Goal: Transaction & Acquisition: Purchase product/service

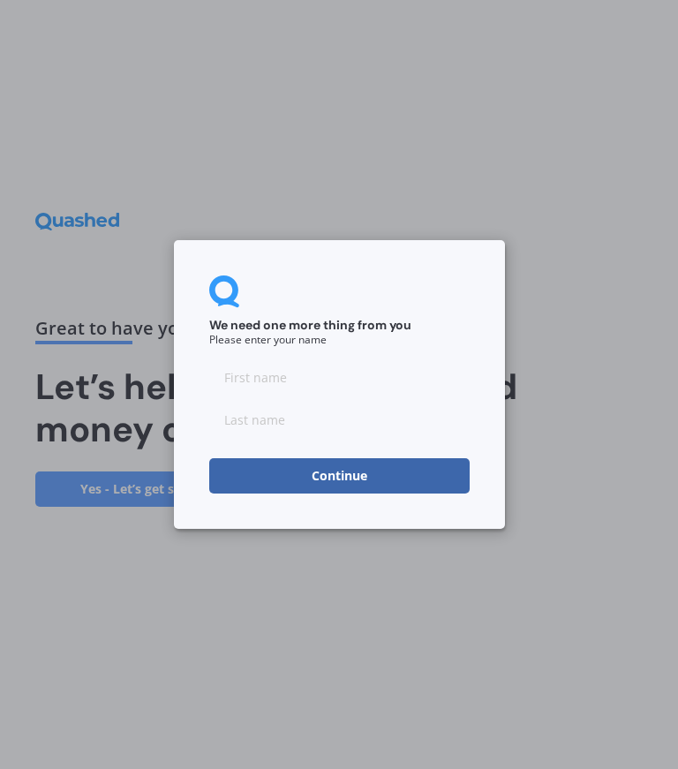
click at [356, 379] on input at bounding box center [339, 376] width 260 height 35
type input "[PERSON_NAME]"
click at [380, 410] on input at bounding box center [339, 419] width 260 height 35
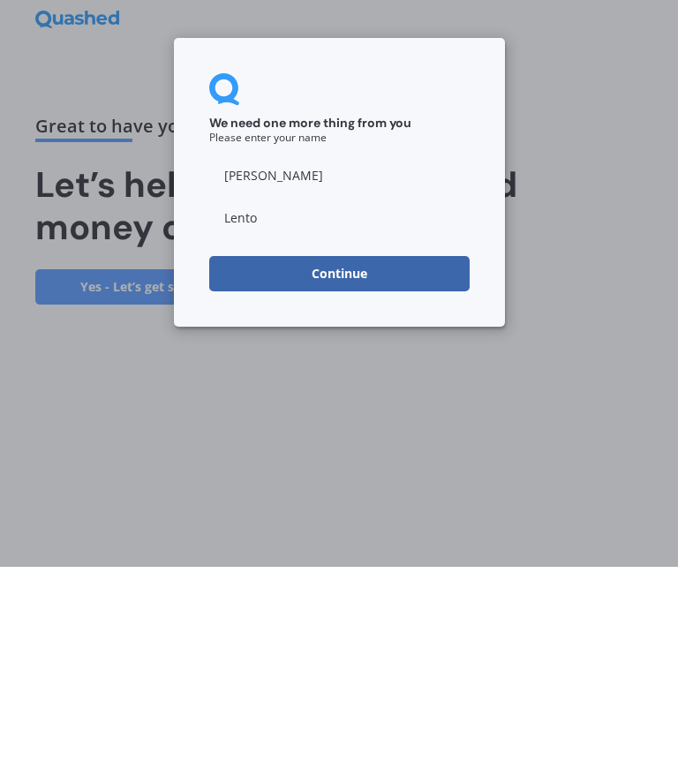
type input "Lenton"
click at [400, 458] on button "Continue" at bounding box center [339, 475] width 260 height 35
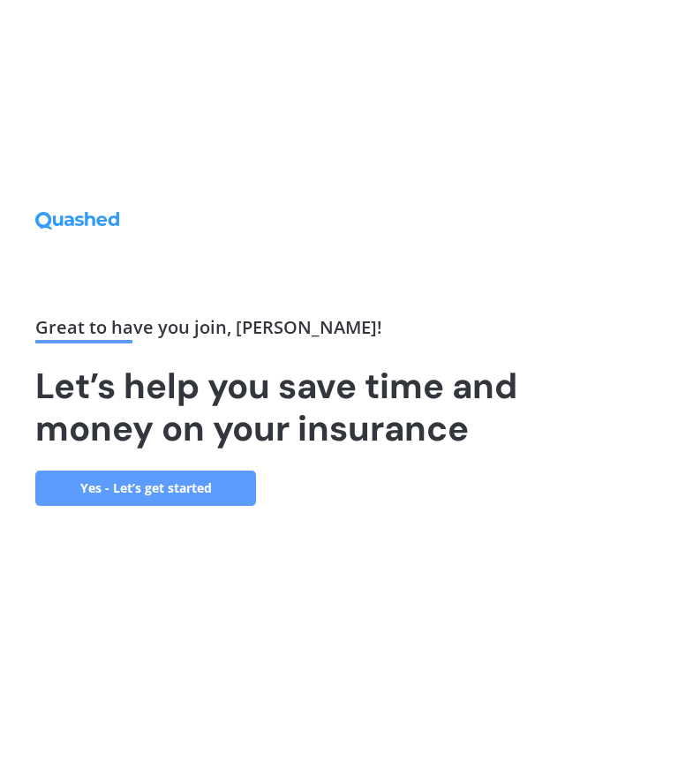
click at [218, 471] on link "Yes - Let’s get started" at bounding box center [145, 488] width 221 height 35
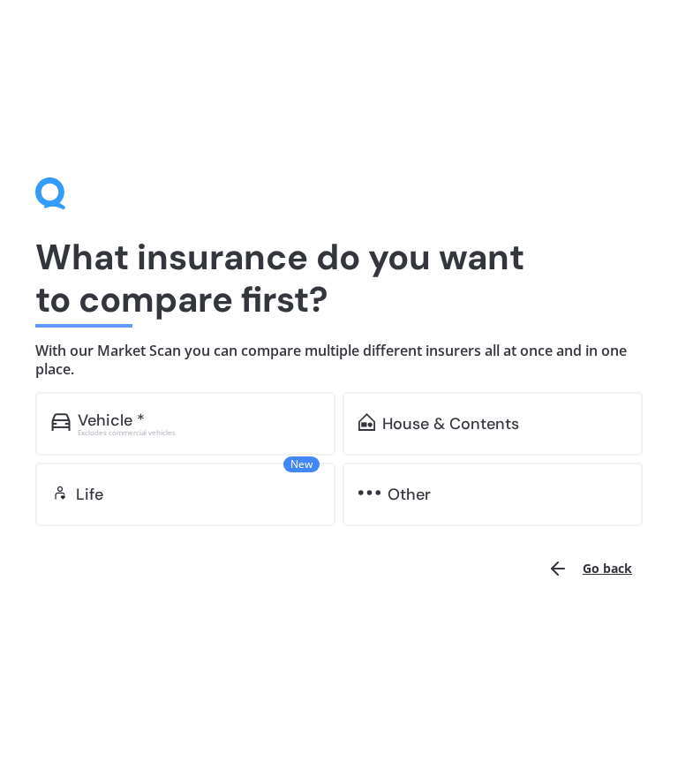
click at [276, 421] on div "Vehicle *" at bounding box center [199, 421] width 242 height 18
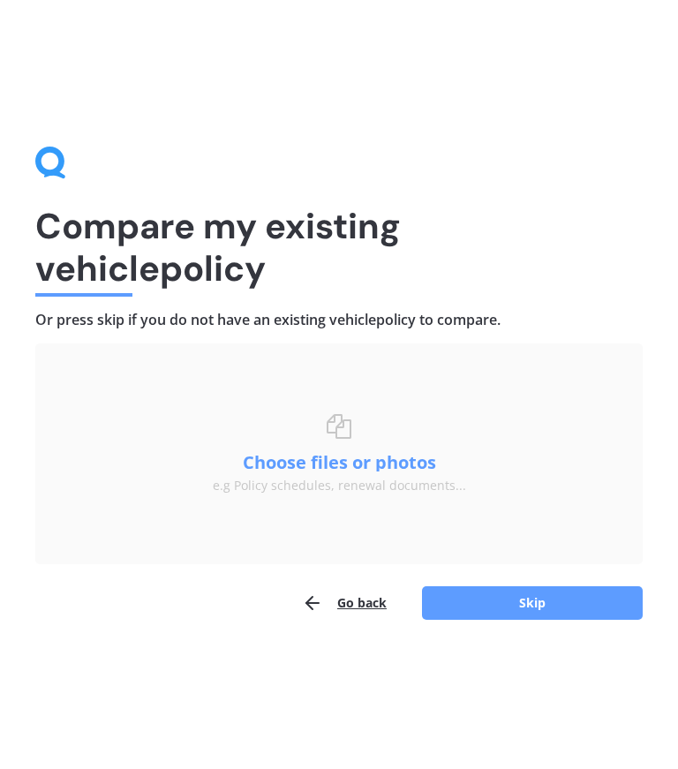
click at [360, 604] on button "Go back" at bounding box center [344, 603] width 85 height 35
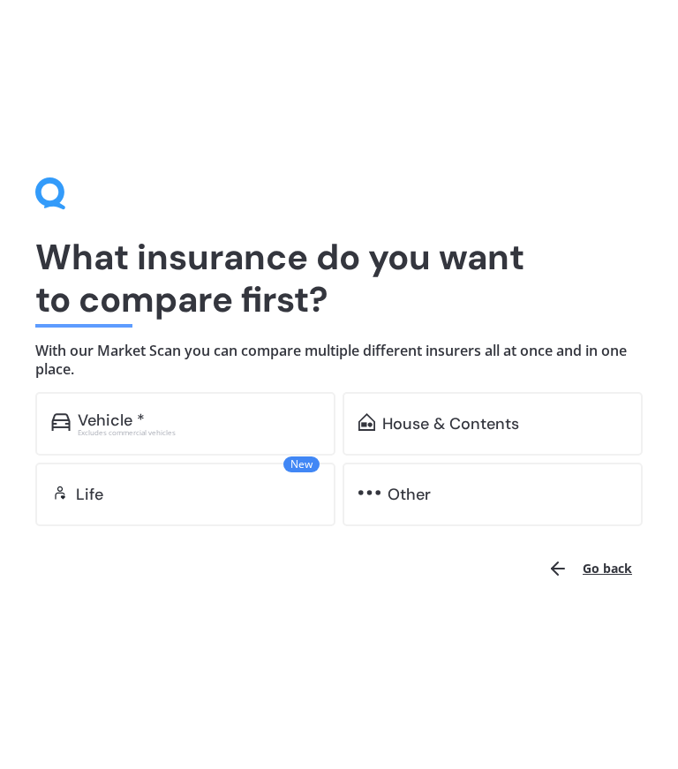
click at [132, 416] on div "Vehicle *" at bounding box center [111, 421] width 67 height 18
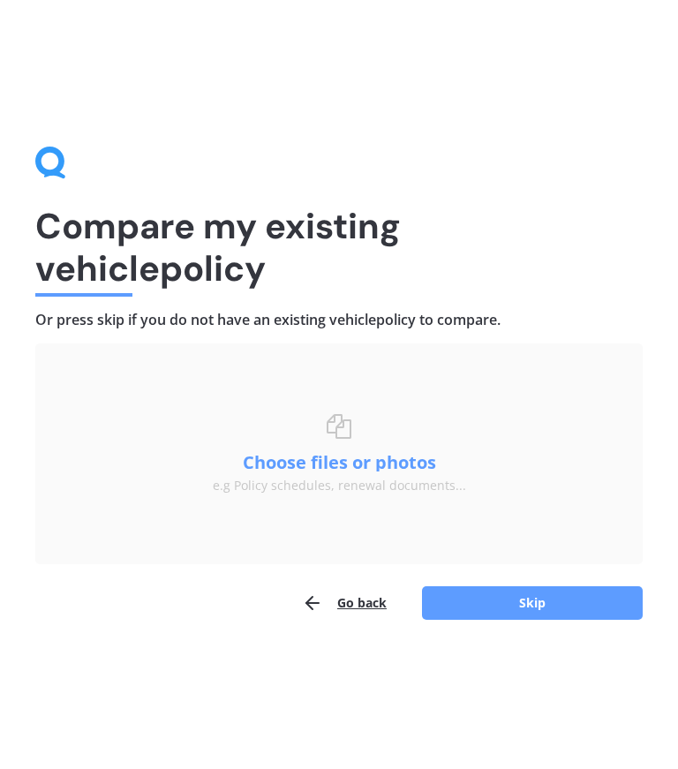
click at [509, 615] on button "Skip" at bounding box center [532, 604] width 221 height 34
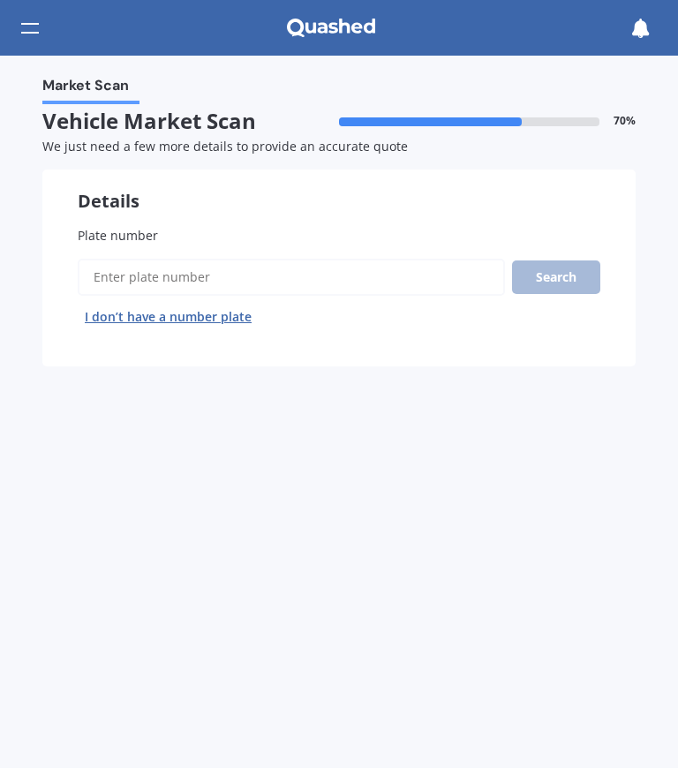
click at [305, 275] on input "Plate number" at bounding box center [291, 277] width 427 height 37
type input "Qya578"
click at [560, 276] on button "Search" at bounding box center [556, 278] width 88 height 34
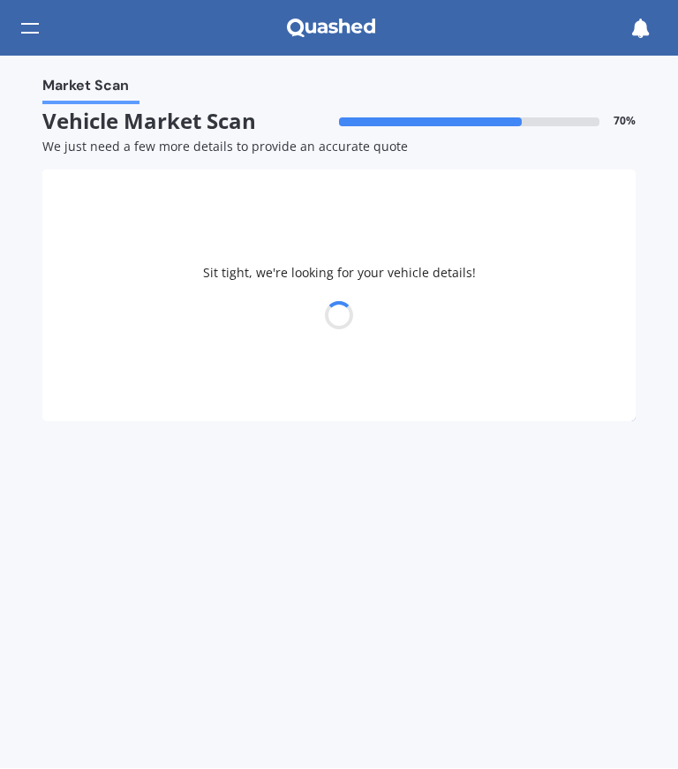
select select "KIA"
select select "NIRO"
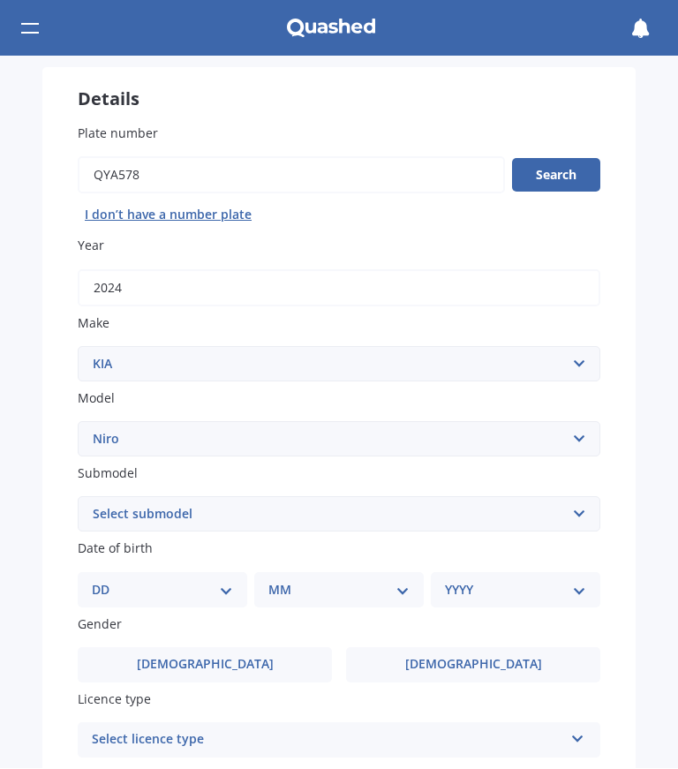
scroll to position [103, 0]
click at [578, 512] on select "Select submodel EARTH 1.6PH/6AM HEV EV EX LTD LTD PHEV WATER 1.6PH/6AM" at bounding box center [339, 513] width 522 height 35
select select "EV"
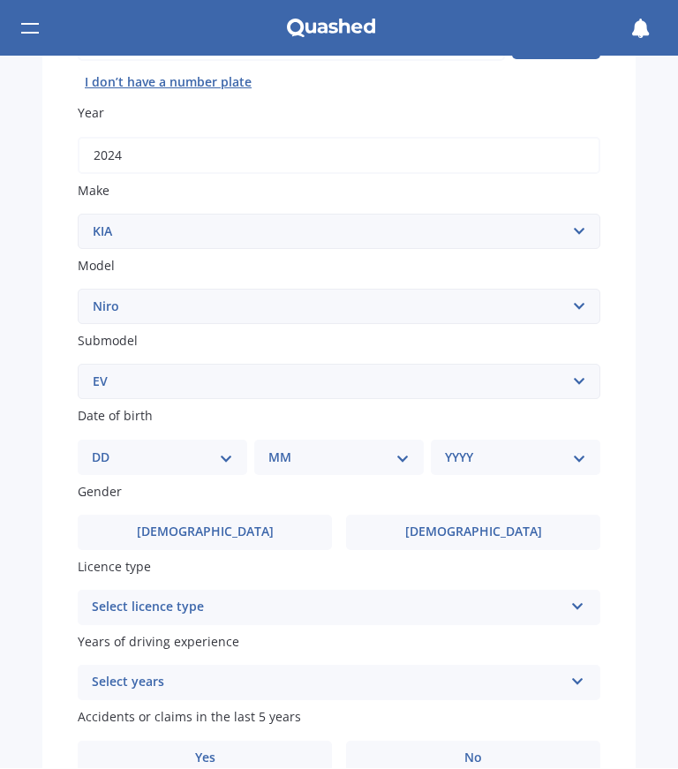
scroll to position [241, 0]
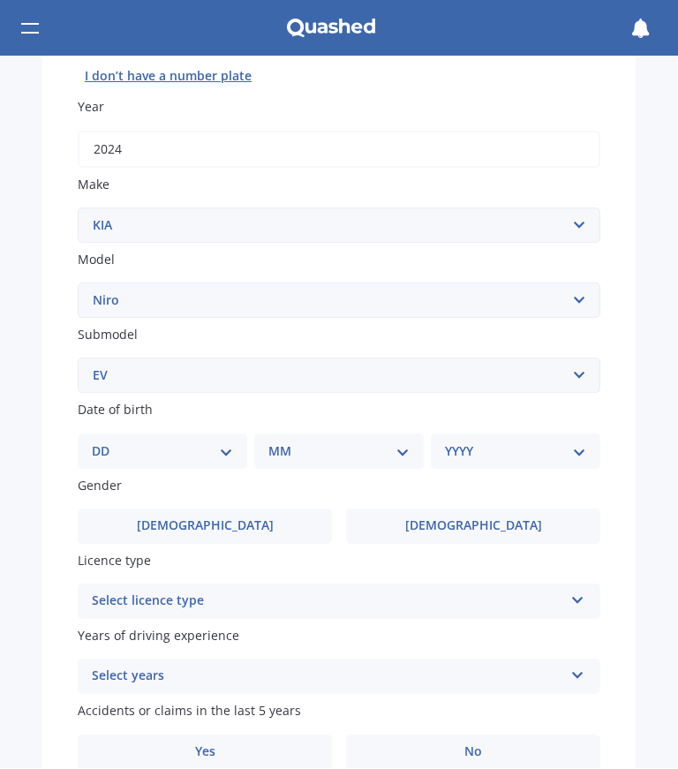
click at [190, 447] on select "DD 01 02 03 04 05 06 07 08 09 10 11 12 13 14 15 16 17 18 19 20 21 22 23 24 25 2…" at bounding box center [162, 451] width 141 height 19
select select "09"
click at [353, 447] on select "MM 01 02 03 04 05 06 07 08 09 10 11 12" at bounding box center [342, 451] width 134 height 19
select select "04"
click at [540, 442] on select "YYYY 2025 2024 2023 2022 2021 2020 2019 2018 2017 2016 2015 2014 2013 2012 2011…" at bounding box center [512, 451] width 134 height 19
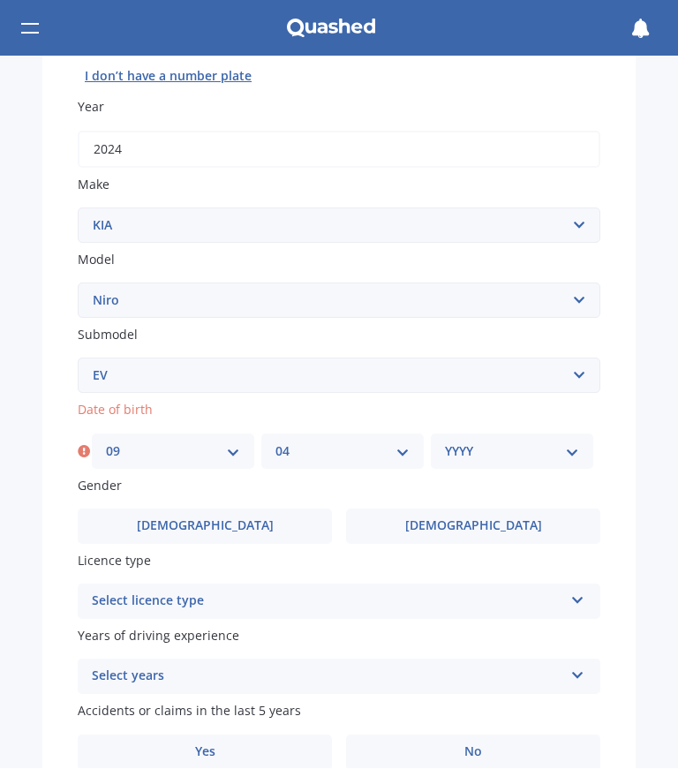
select select "1972"
click at [420, 521] on label "[DEMOGRAPHIC_DATA]" at bounding box center [473, 526] width 254 height 35
click at [0, 0] on input "[DEMOGRAPHIC_DATA]" at bounding box center [0, 0] width 0 height 0
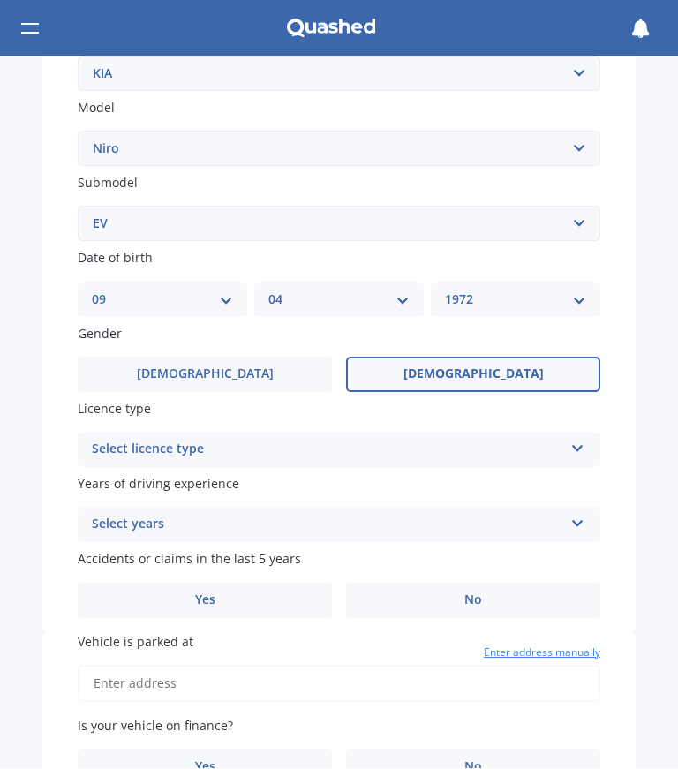
scroll to position [406, 0]
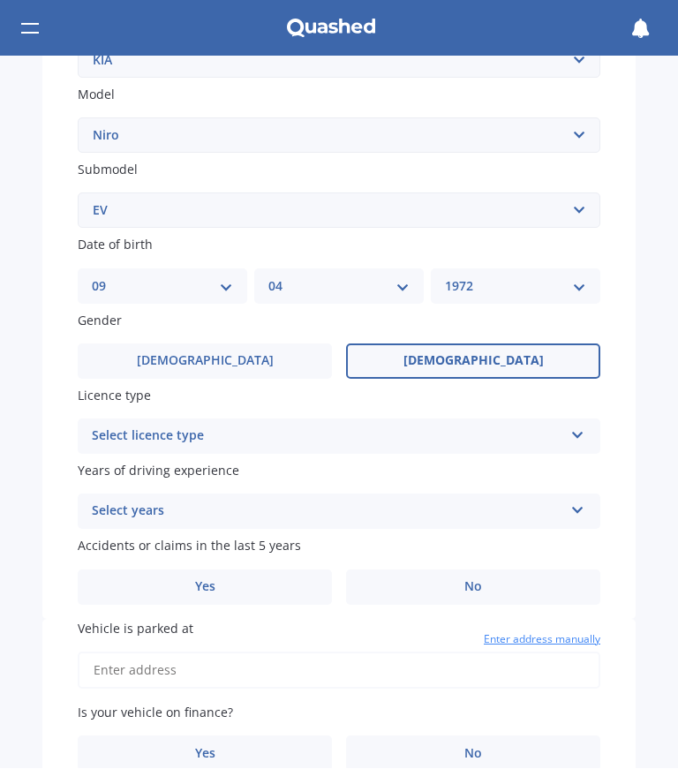
click at [455, 426] on div "Select licence type" at bounding box center [327, 436] width 471 height 21
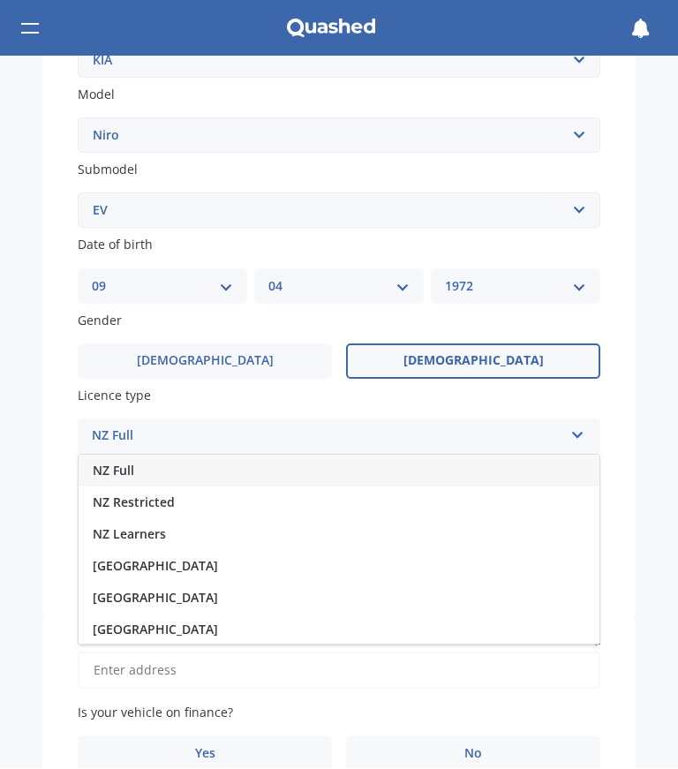
click at [254, 457] on div "NZ Full" at bounding box center [339, 471] width 521 height 32
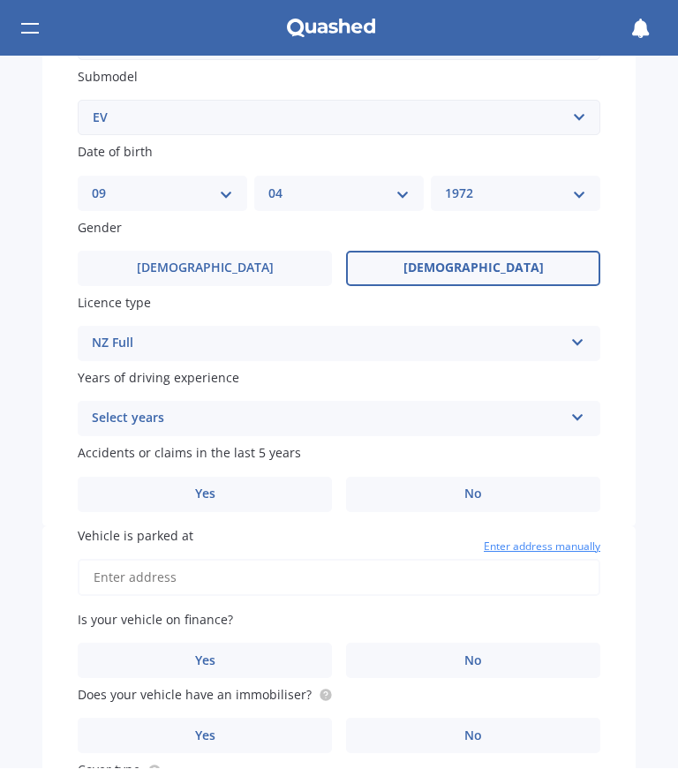
scroll to position [507, 0]
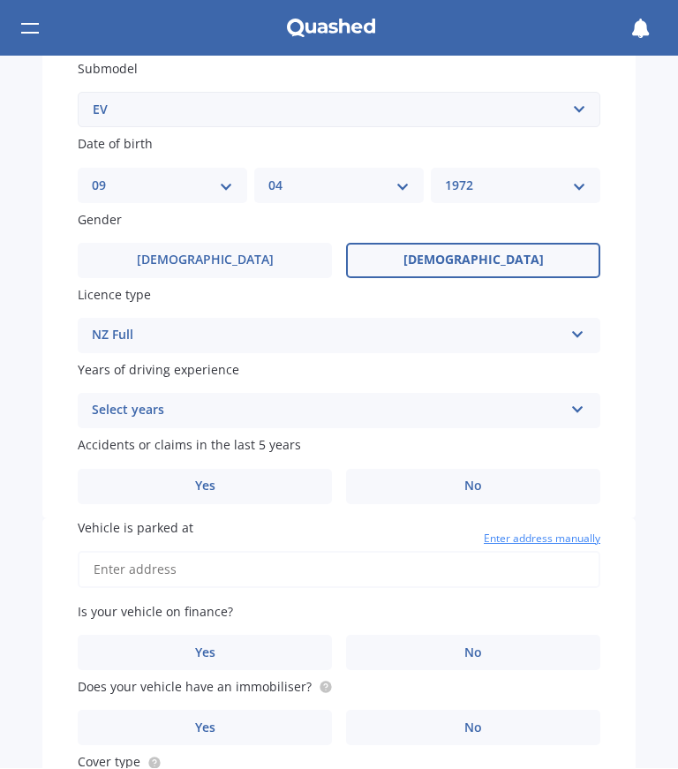
click at [575, 401] on icon at bounding box center [577, 407] width 15 height 12
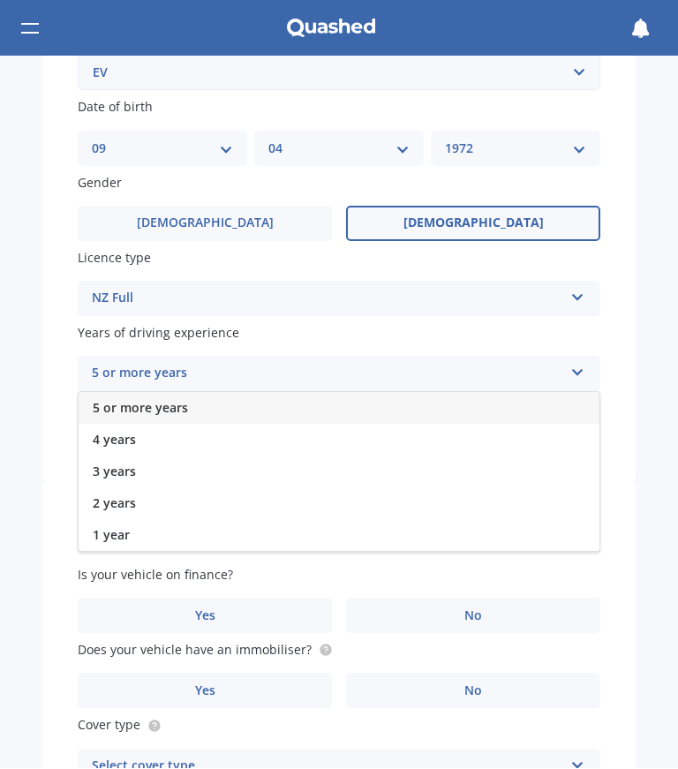
scroll to position [515, 0]
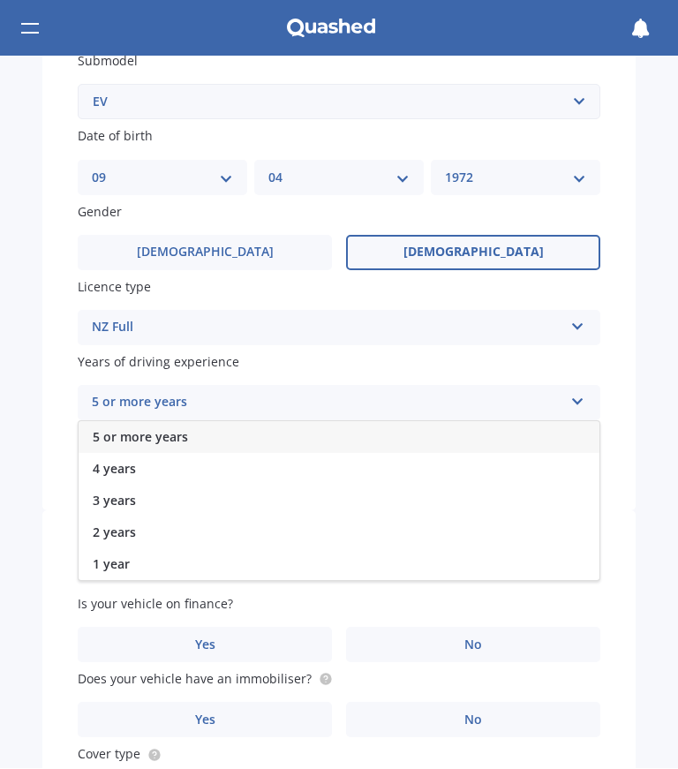
click at [331, 422] on div "5 or more years" at bounding box center [339, 438] width 521 height 32
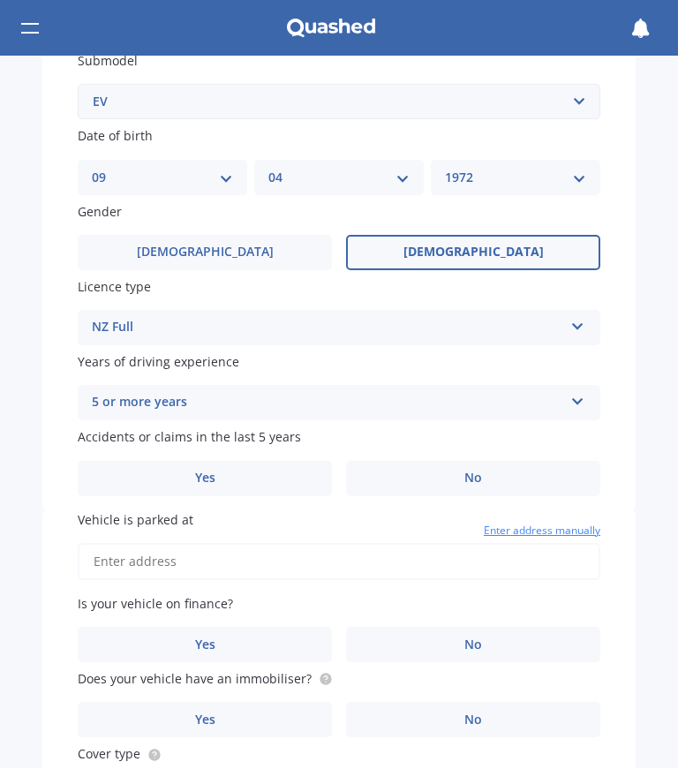
click at [468, 471] on span "No" at bounding box center [473, 478] width 18 height 15
click at [0, 0] on input "No" at bounding box center [0, 0] width 0 height 0
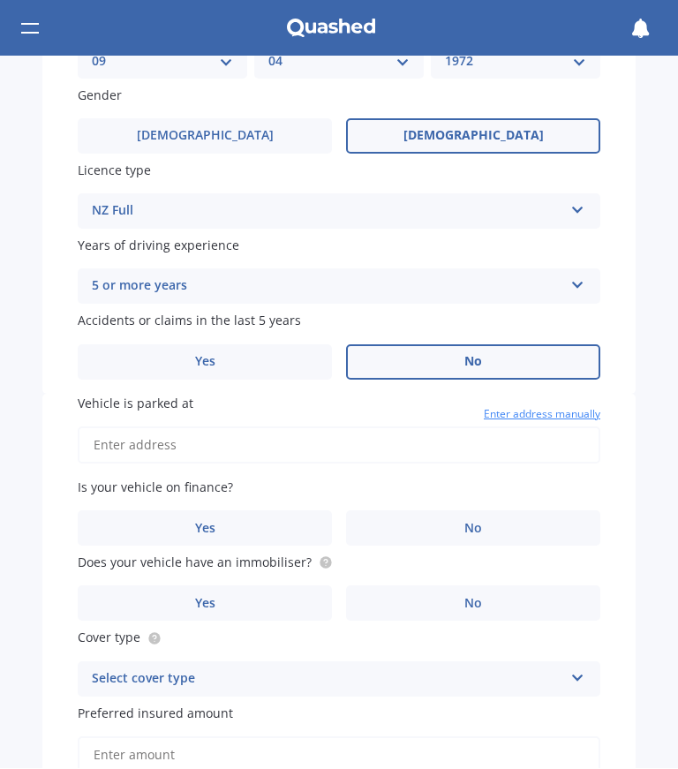
scroll to position [637, 0]
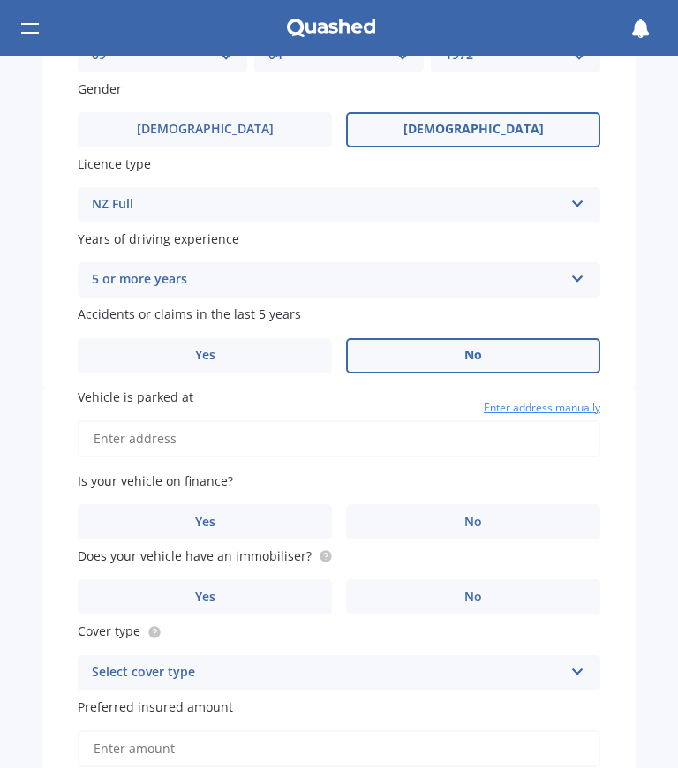
click at [342, 422] on input "Vehicle is parked at" at bounding box center [339, 439] width 522 height 37
type input "[STREET_ADDRESS][PERSON_NAME][PERSON_NAME][PERSON_NAME]"
click at [259, 343] on label "Yes" at bounding box center [205, 356] width 254 height 35
click at [0, 0] on input "Yes" at bounding box center [0, 0] width 0 height 0
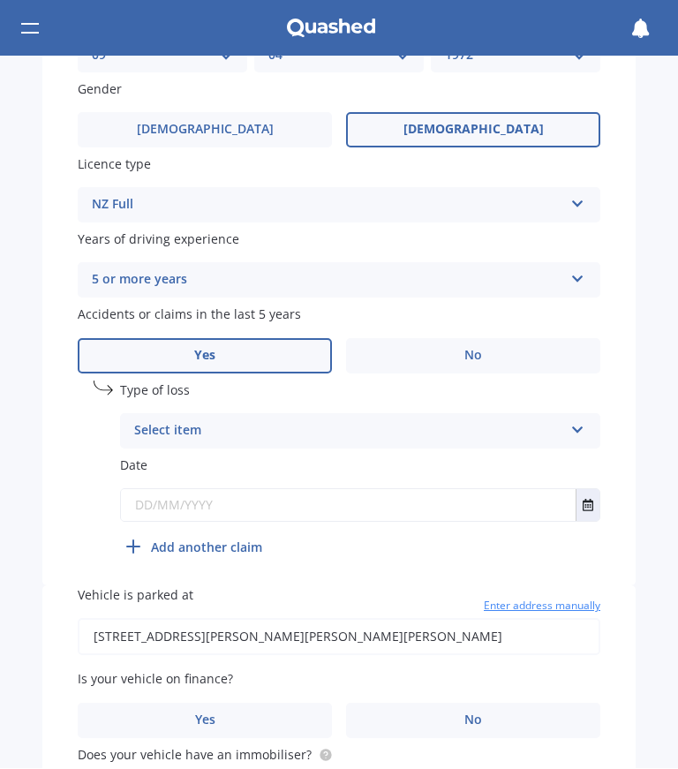
click at [481, 421] on div "Select item" at bounding box center [348, 431] width 429 height 21
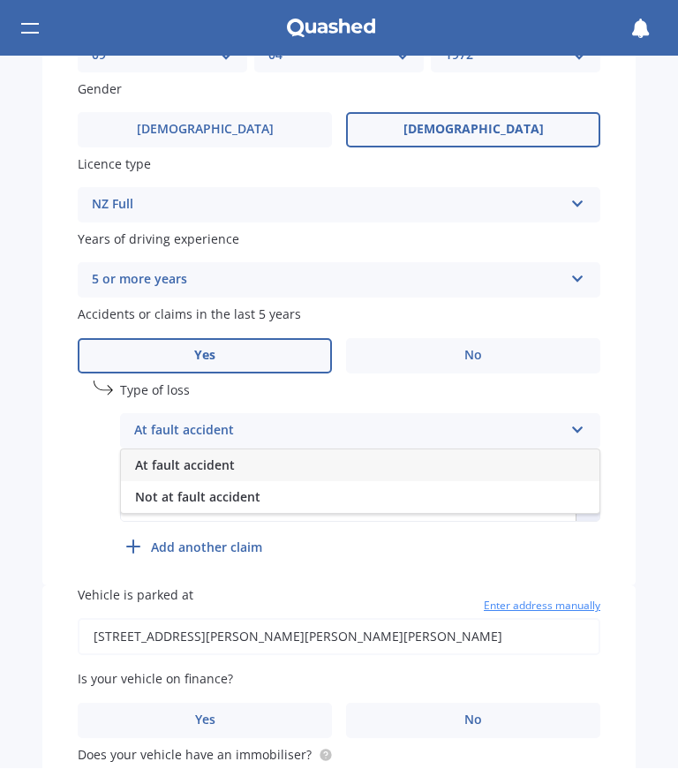
click at [318, 482] on div "Not at fault accident" at bounding box center [360, 498] width 478 height 32
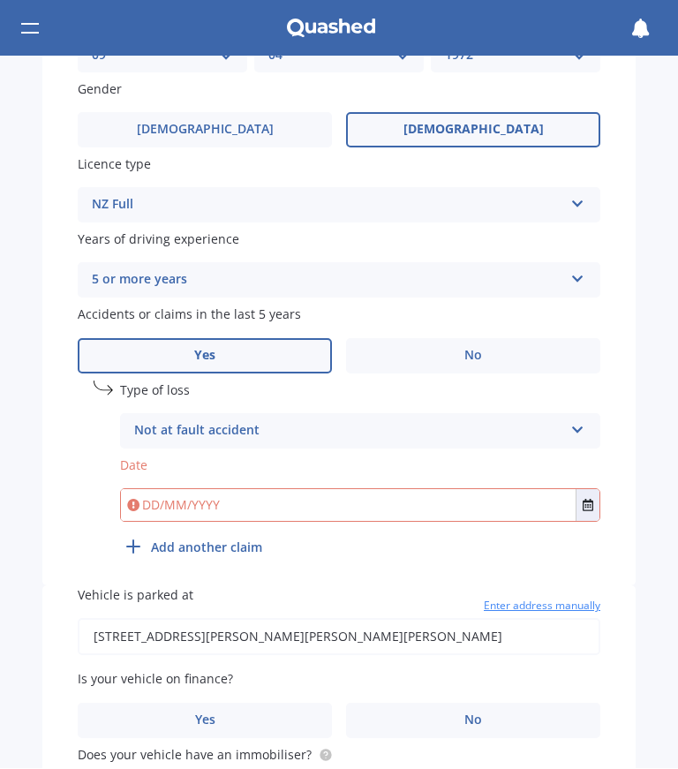
click at [358, 421] on div "Not at fault accident" at bounding box center [348, 431] width 429 height 21
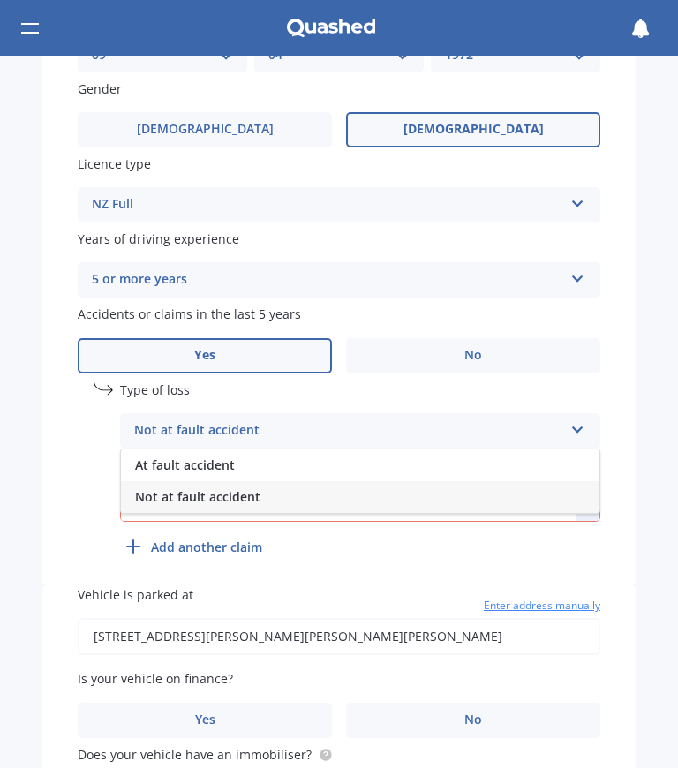
click at [512, 493] on div "Not at fault accident" at bounding box center [360, 498] width 478 height 32
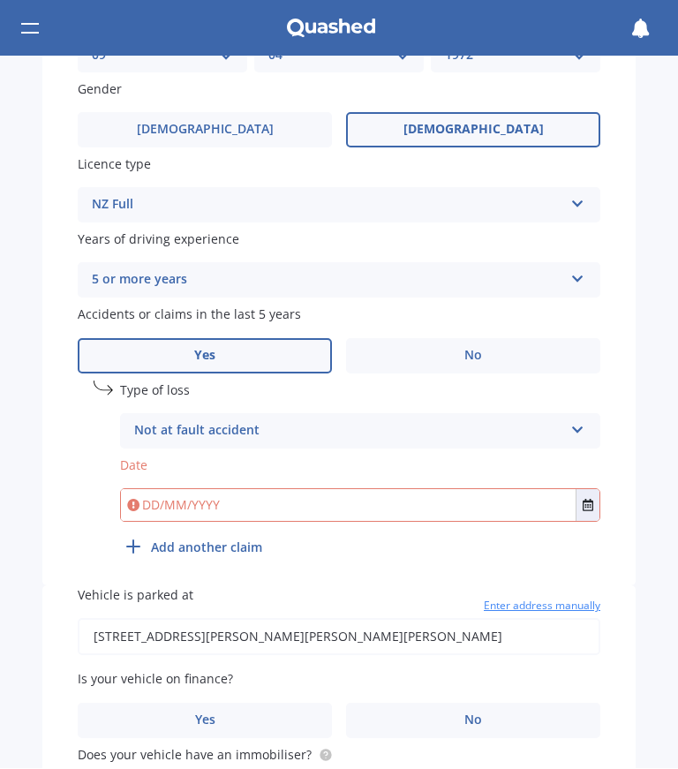
click at [502, 339] on label "No" at bounding box center [473, 356] width 254 height 35
click at [0, 0] on input "No" at bounding box center [0, 0] width 0 height 0
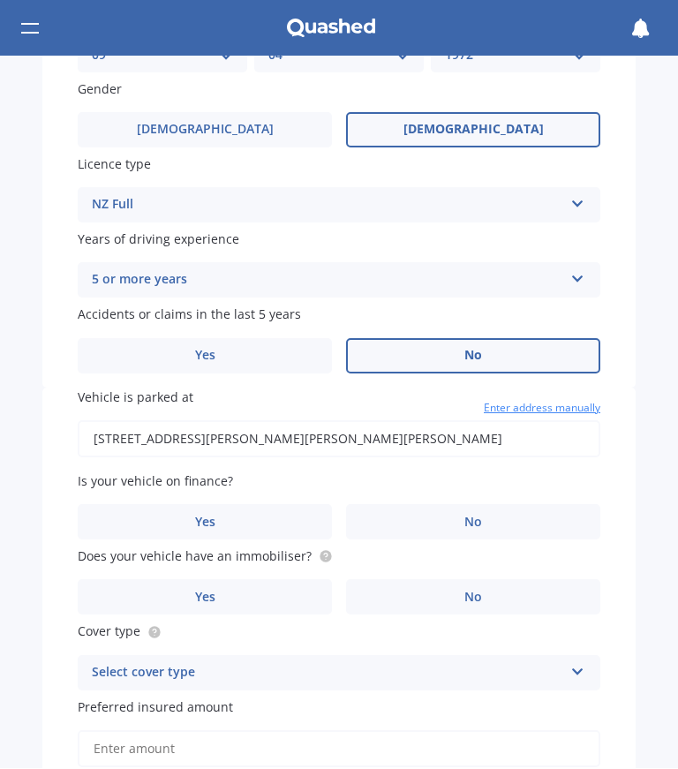
click at [450, 505] on label "No" at bounding box center [473, 522] width 254 height 35
click at [0, 0] on input "No" at bounding box center [0, 0] width 0 height 0
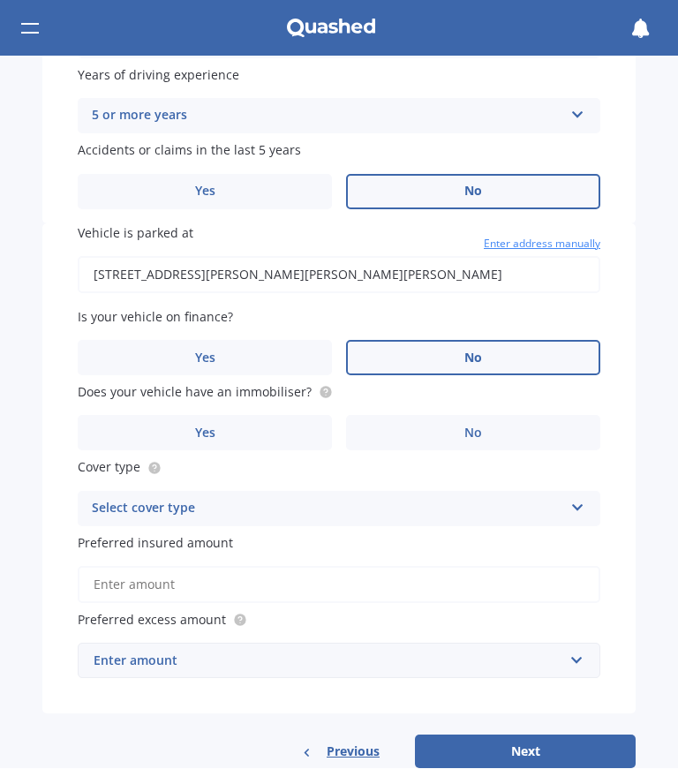
scroll to position [807, 0]
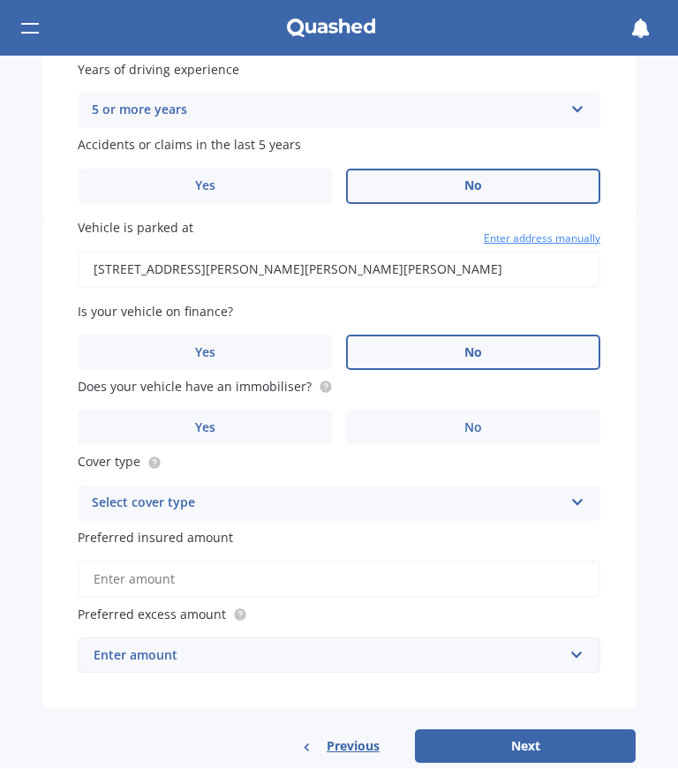
click at [458, 410] on label "No" at bounding box center [473, 427] width 254 height 35
click at [0, 0] on input "No" at bounding box center [0, 0] width 0 height 0
click at [412, 493] on div "Select cover type" at bounding box center [327, 503] width 471 height 21
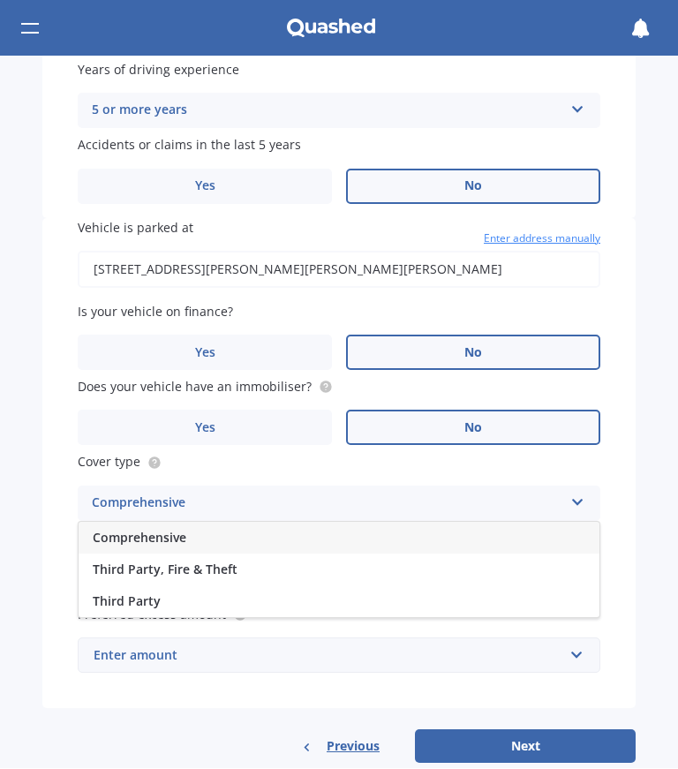
click at [295, 522] on div "Comprehensive" at bounding box center [339, 538] width 521 height 32
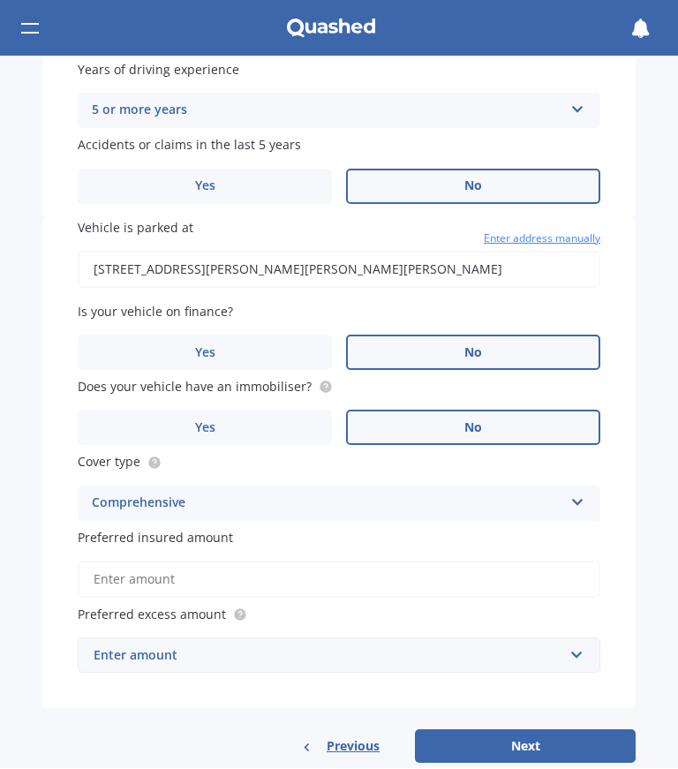
click at [312, 561] on input "Preferred insured amount" at bounding box center [339, 579] width 522 height 37
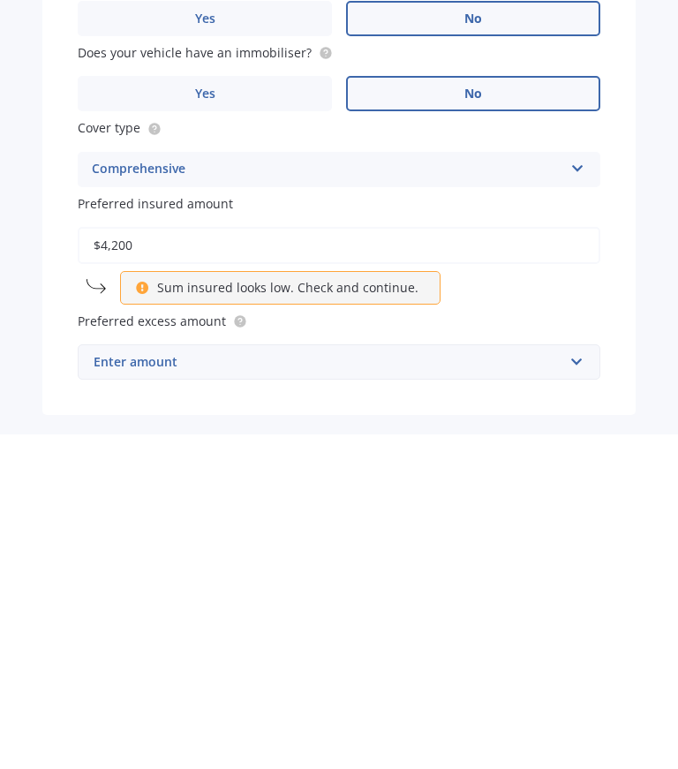
type input "$42,000"
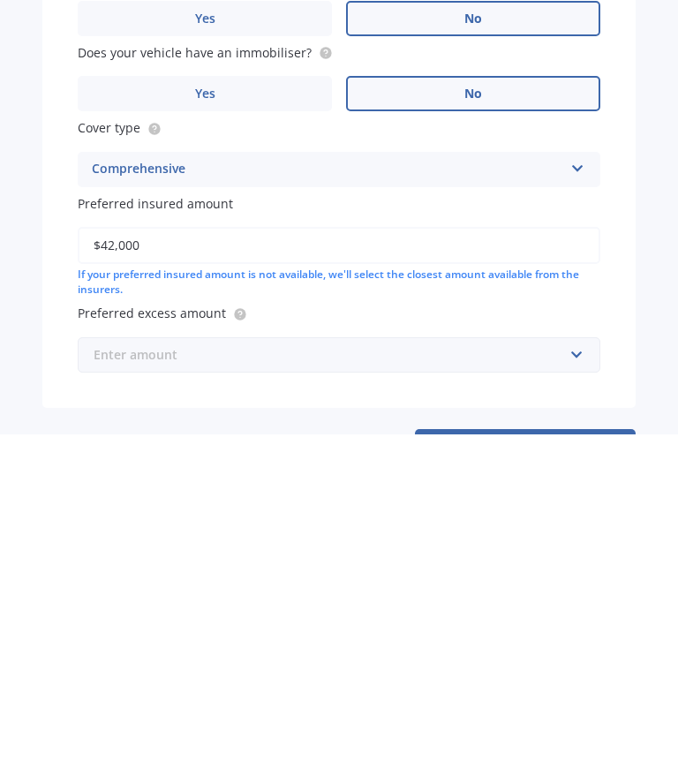
click at [547, 673] on input "text" at bounding box center [332, 690] width 507 height 34
click at [212, 740] on div "$1,000" at bounding box center [339, 756] width 521 height 33
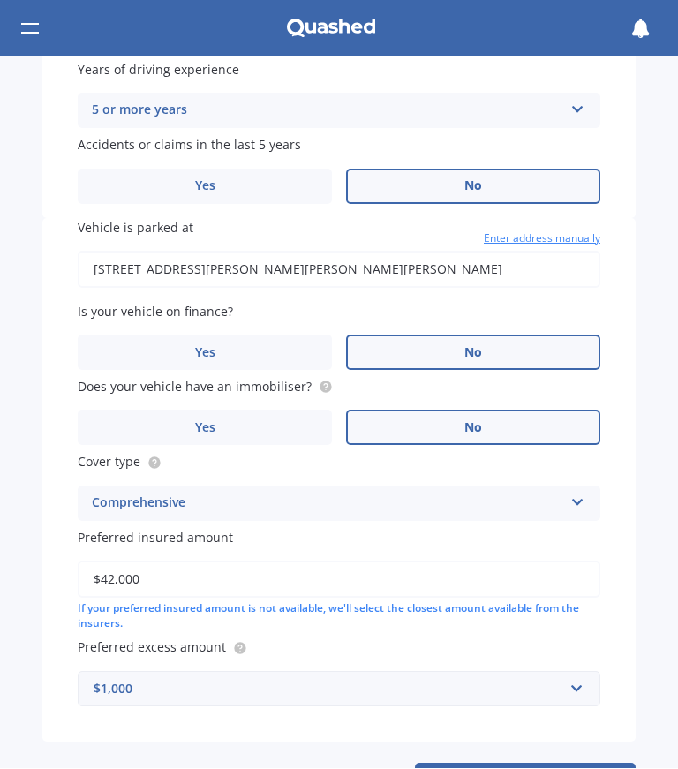
click at [534, 763] on button "Next" at bounding box center [525, 780] width 221 height 34
select select "09"
select select "04"
select select "1972"
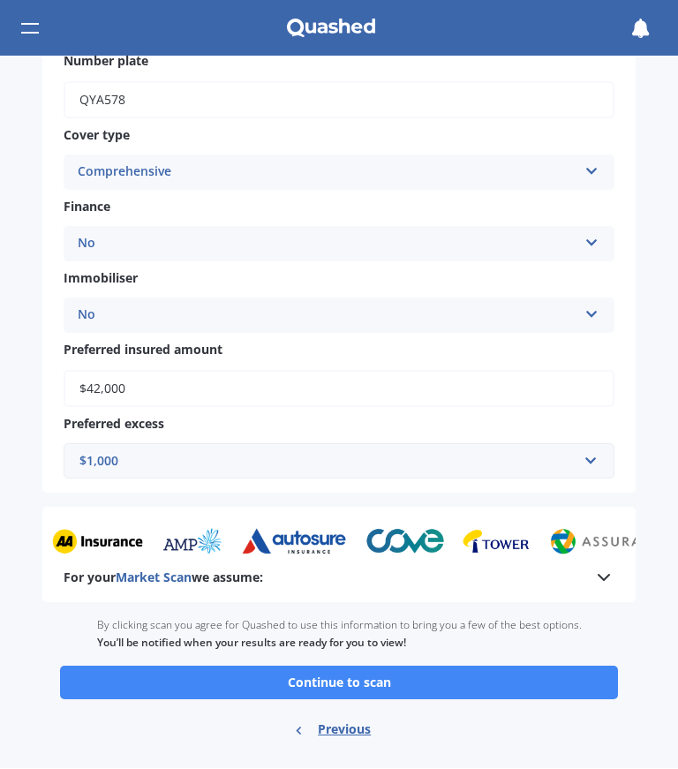
scroll to position [595, 0]
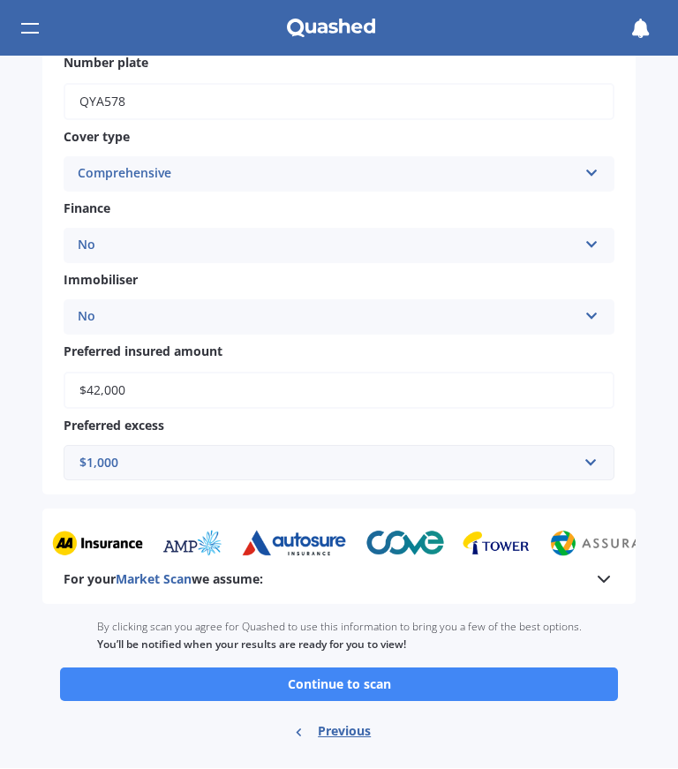
click at [434, 668] on button "Continue to scan" at bounding box center [339, 685] width 558 height 34
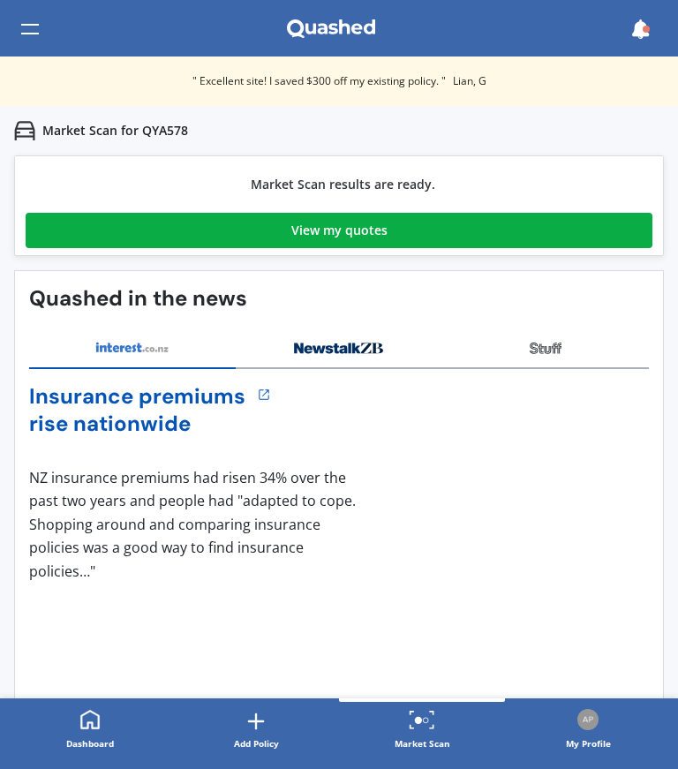
click at [398, 220] on link "View my quotes" at bounding box center [339, 230] width 627 height 35
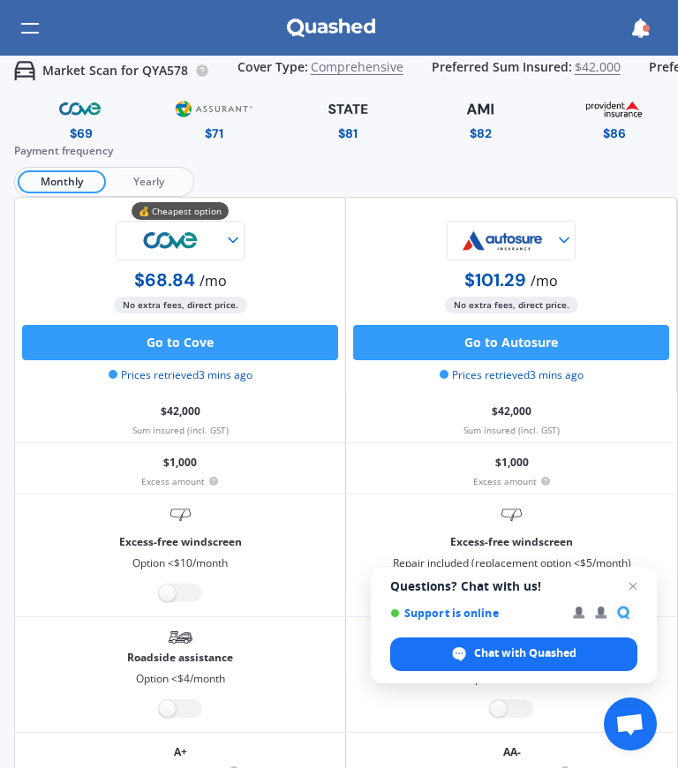
click at [153, 177] on span "Yearly" at bounding box center [148, 182] width 85 height 23
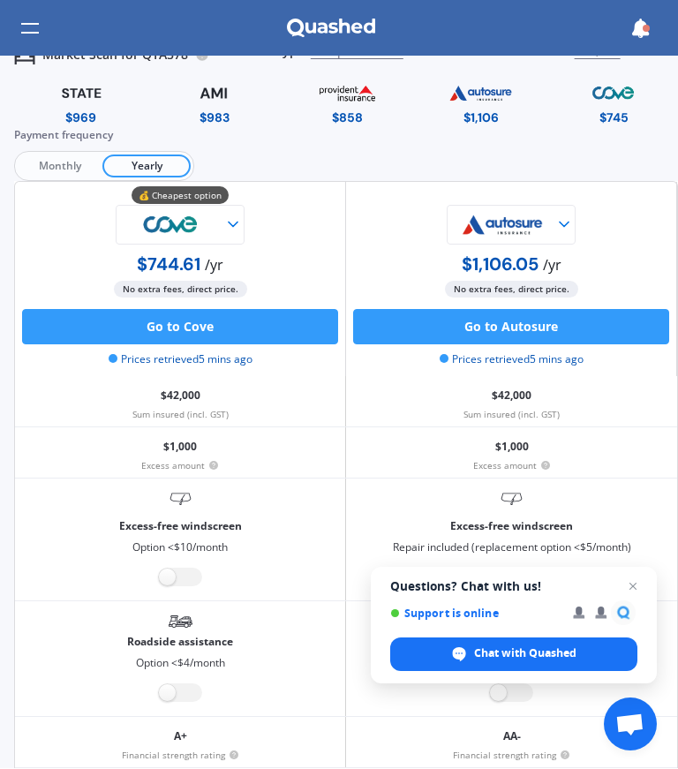
scroll to position [16, 0]
click at [344, 119] on div "$858" at bounding box center [347, 118] width 31 height 18
click at [352, 106] on img at bounding box center [347, 94] width 82 height 31
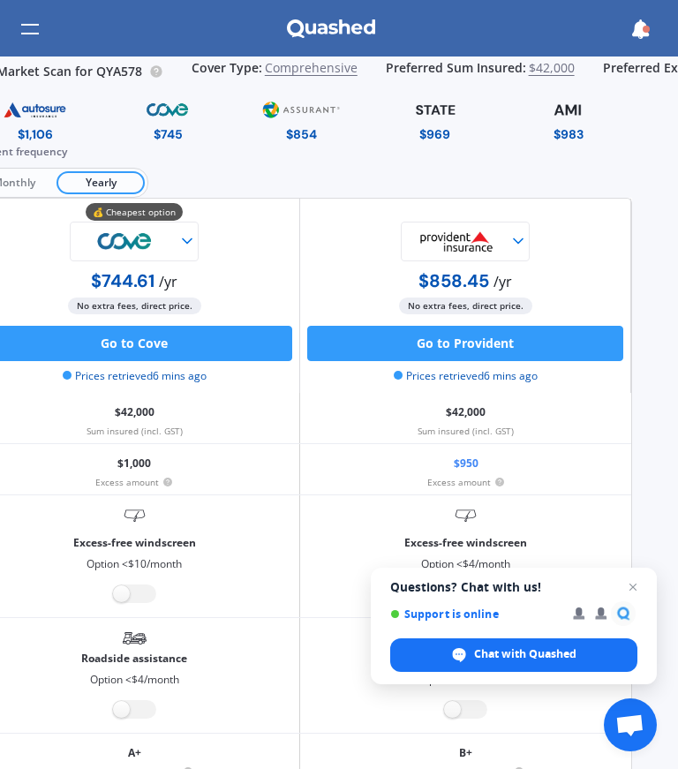
scroll to position [0, 46]
click at [292, 124] on img at bounding box center [301, 109] width 82 height 31
click at [177, 238] on img at bounding box center [125, 242] width 106 height 40
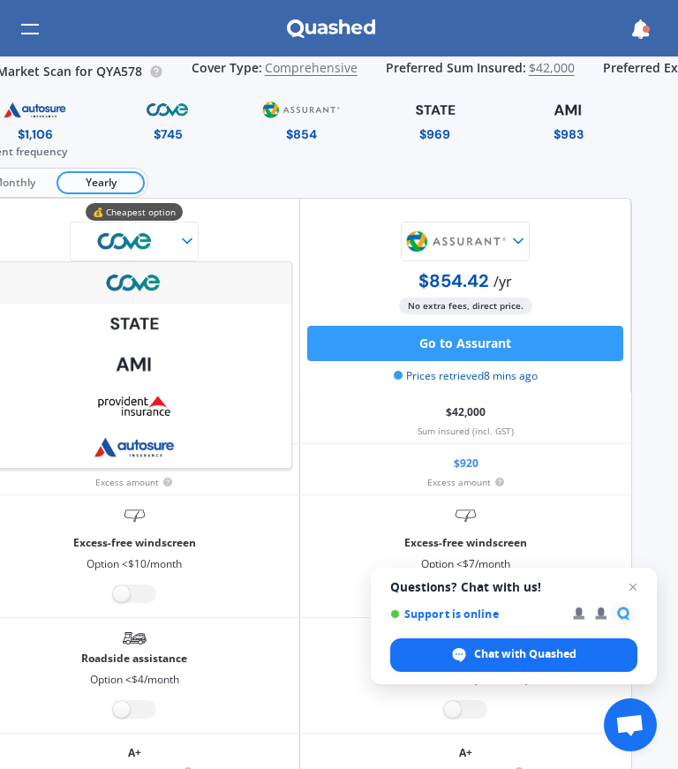
click at [324, 176] on div "Payment frequency Monthly Yearly" at bounding box center [300, 170] width 664 height 55
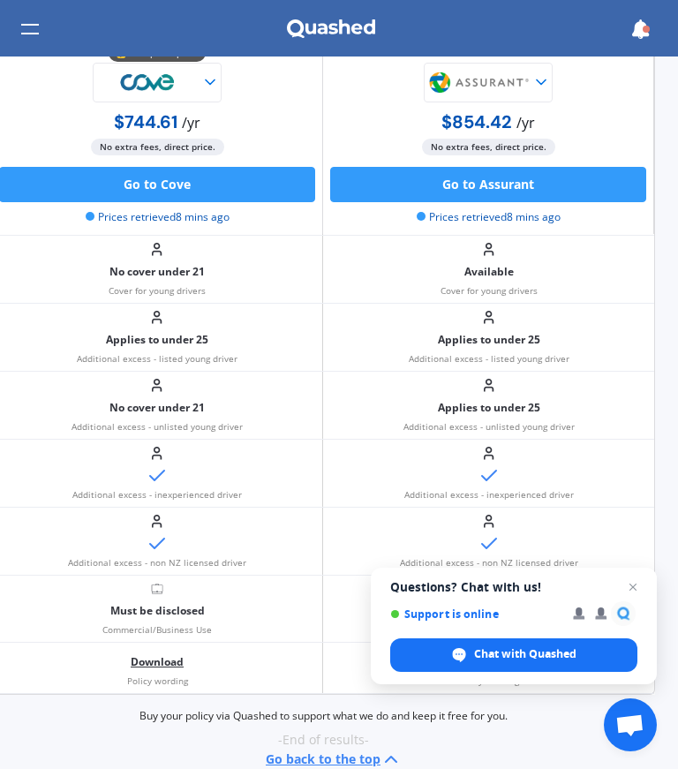
scroll to position [1642, 23]
click at [184, 76] on img at bounding box center [148, 83] width 106 height 40
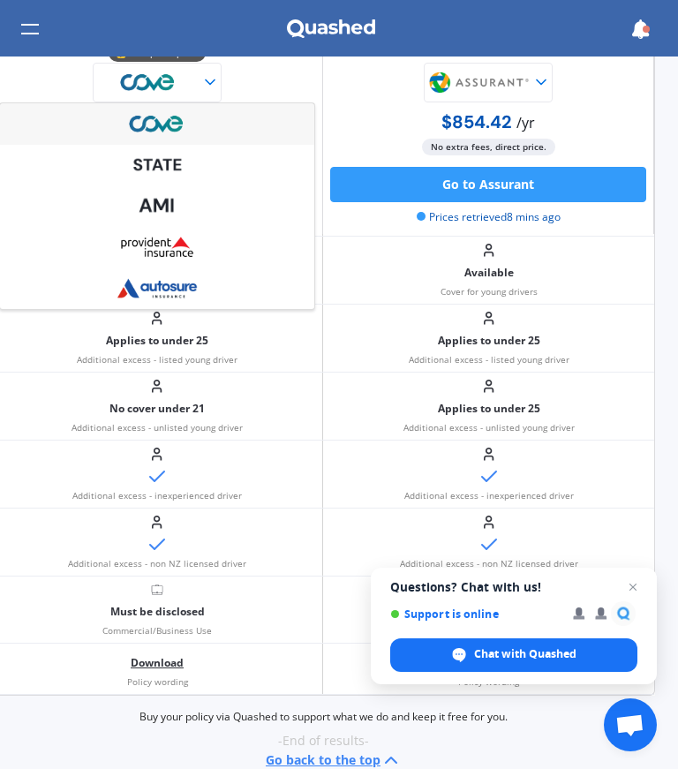
click at [167, 254] on img at bounding box center [157, 247] width 106 height 40
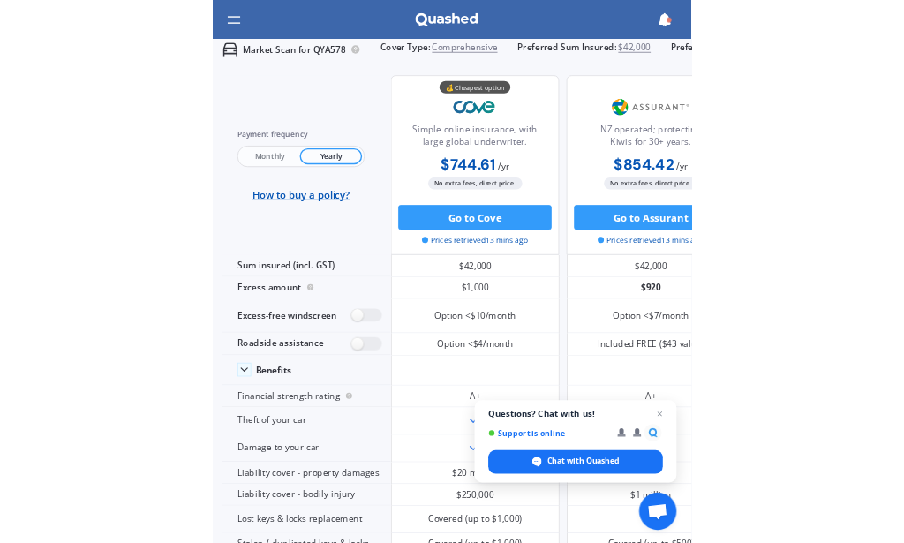
scroll to position [1, 0]
